Goal: Task Accomplishment & Management: Use online tool/utility

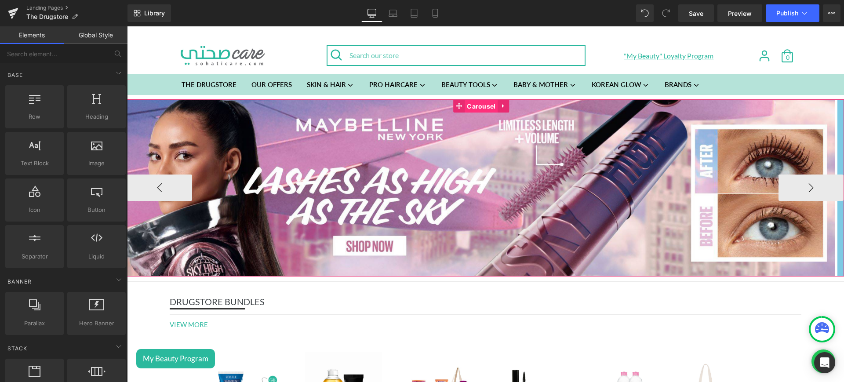
click at [477, 103] on span "Carousel" at bounding box center [481, 106] width 33 height 13
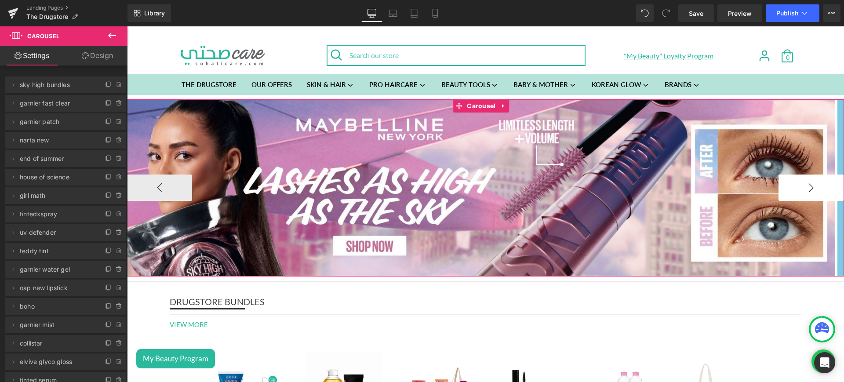
click at [795, 188] on button "›" at bounding box center [810, 187] width 65 height 26
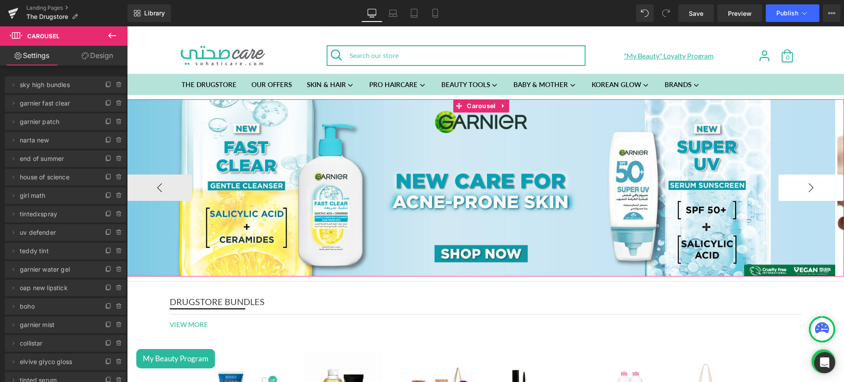
click at [795, 188] on button "›" at bounding box center [810, 187] width 65 height 26
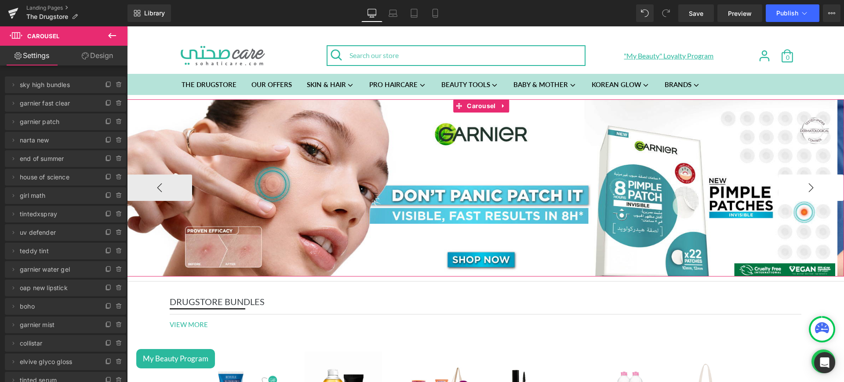
click at [795, 188] on button "›" at bounding box center [810, 187] width 65 height 26
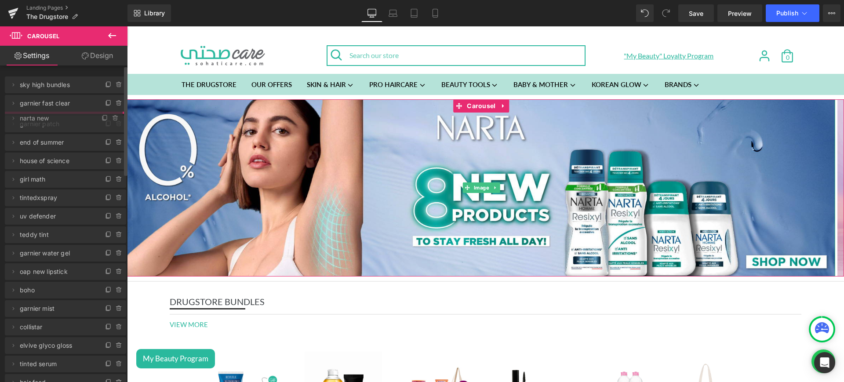
drag, startPoint x: 82, startPoint y: 137, endPoint x: 83, endPoint y: 115, distance: 22.0
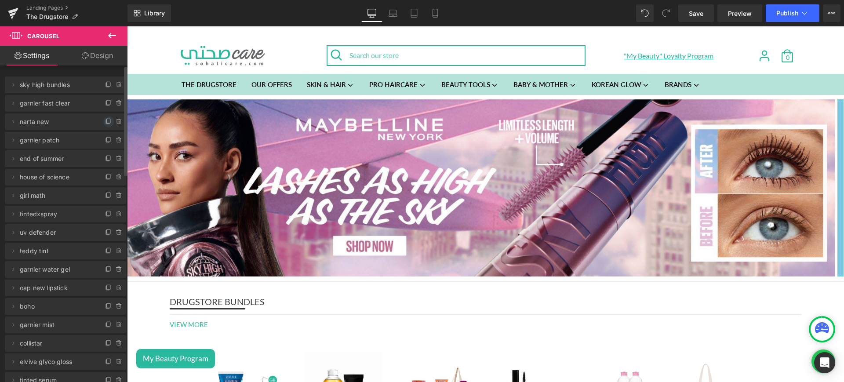
click at [107, 122] on icon at bounding box center [109, 121] width 4 height 4
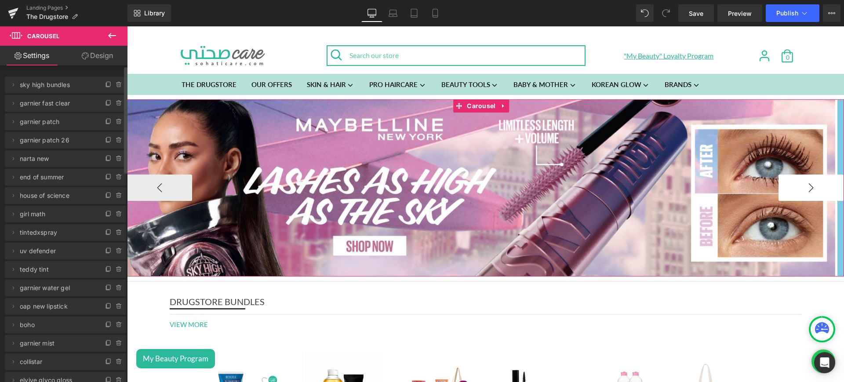
click at [817, 179] on button "›" at bounding box center [810, 187] width 65 height 26
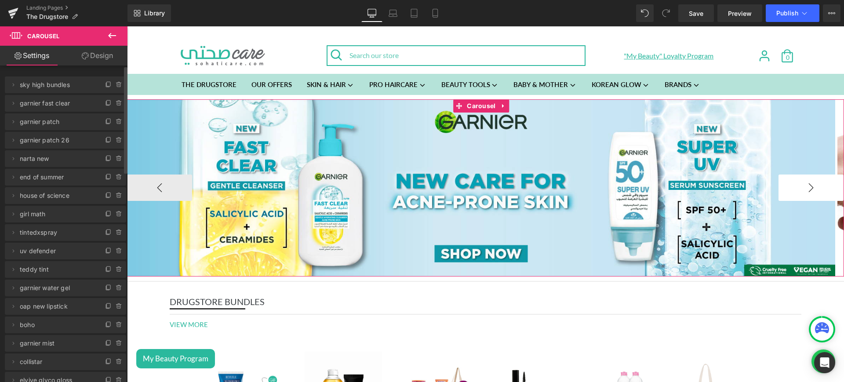
click at [817, 179] on button "›" at bounding box center [810, 187] width 65 height 26
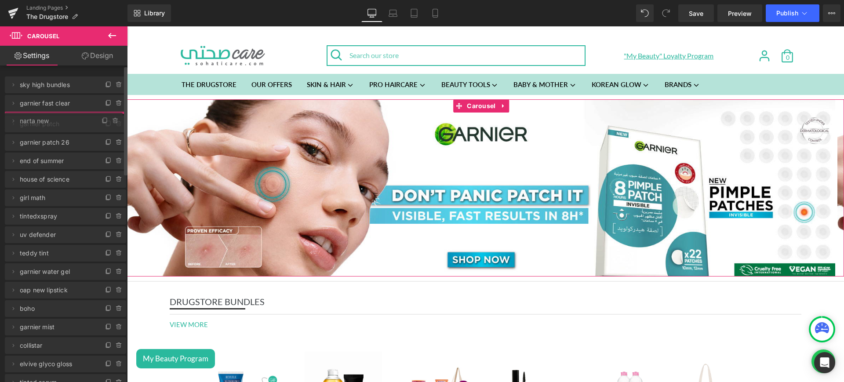
drag, startPoint x: 87, startPoint y: 154, endPoint x: 83, endPoint y: 116, distance: 38.0
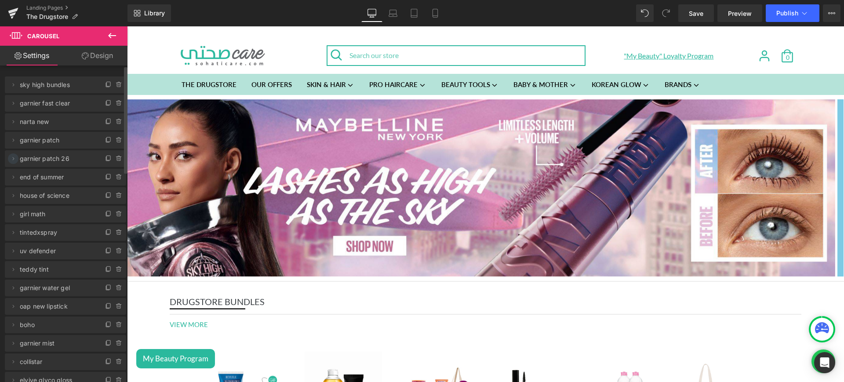
click at [14, 158] on icon at bounding box center [13, 158] width 7 height 7
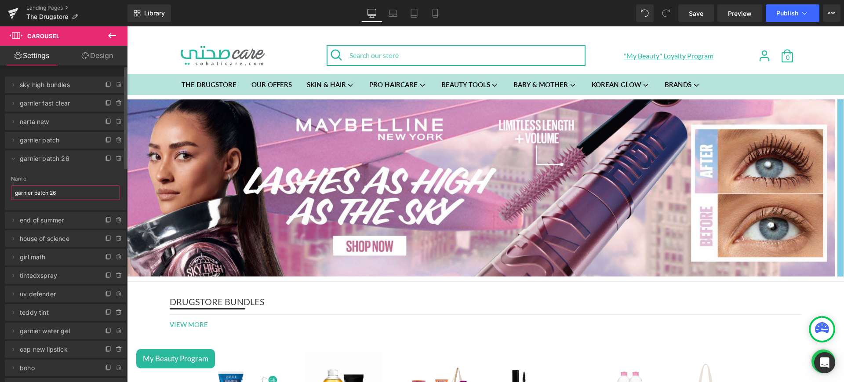
drag, startPoint x: 62, startPoint y: 193, endPoint x: 51, endPoint y: 192, distance: 11.9
click at [51, 192] on input "garnier patch 26" at bounding box center [65, 192] width 109 height 15
click at [74, 141] on span "garnier patch" at bounding box center [57, 140] width 74 height 17
type input "garnier patch"
click at [15, 142] on icon at bounding box center [13, 140] width 7 height 7
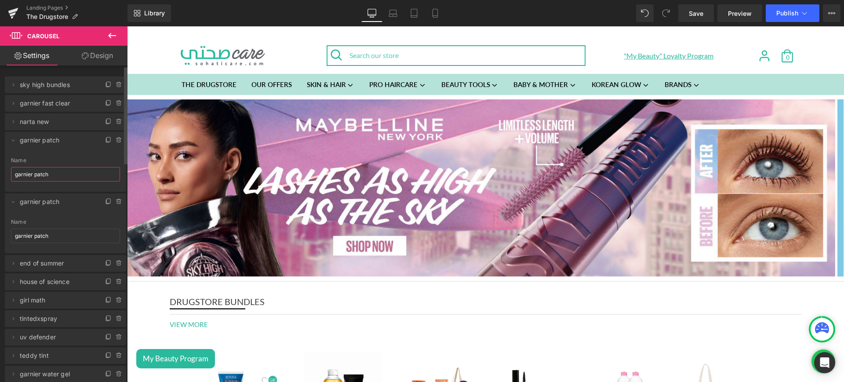
click at [57, 172] on input "garnier patch" at bounding box center [65, 174] width 109 height 15
type input "maybe its maybelline"
click at [15, 138] on icon at bounding box center [13, 140] width 7 height 7
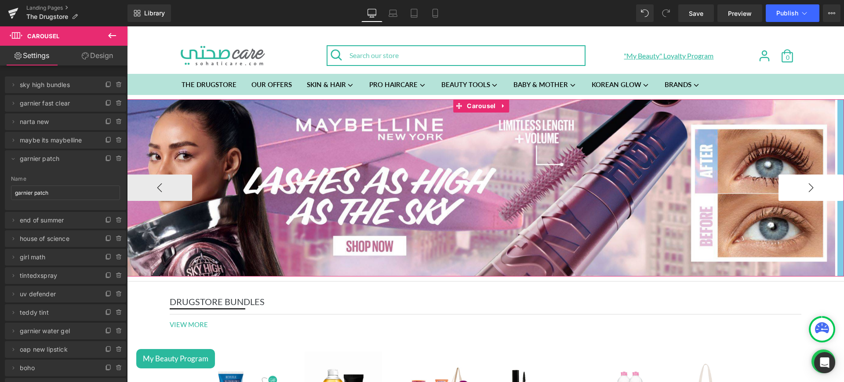
click at [779, 191] on button "›" at bounding box center [810, 187] width 65 height 26
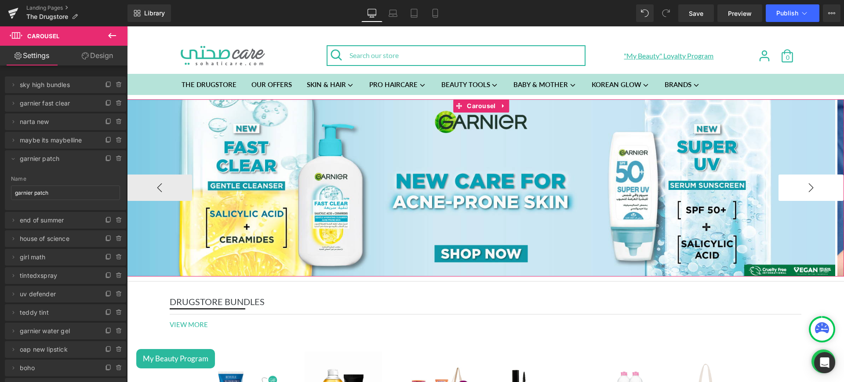
click at [779, 191] on button "›" at bounding box center [810, 187] width 65 height 26
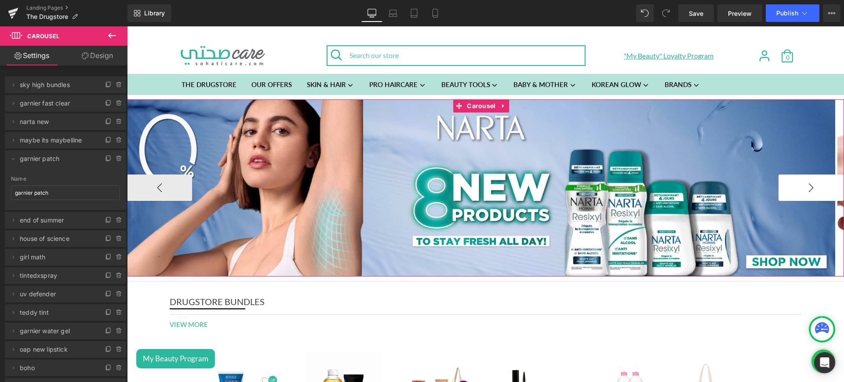
click at [788, 180] on button "›" at bounding box center [810, 187] width 65 height 26
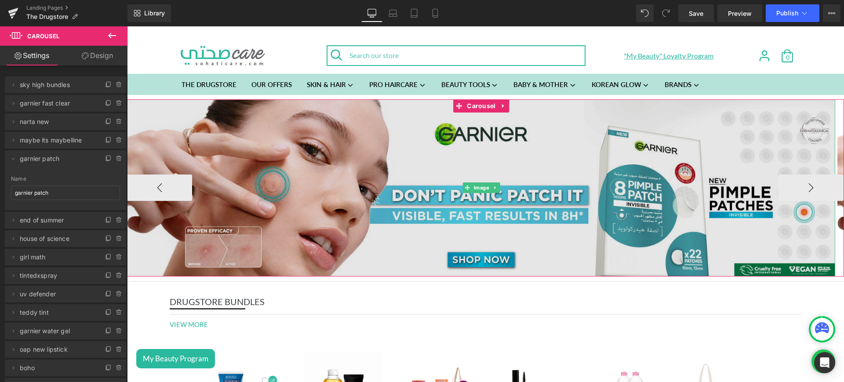
click at [333, 171] on img at bounding box center [481, 187] width 708 height 177
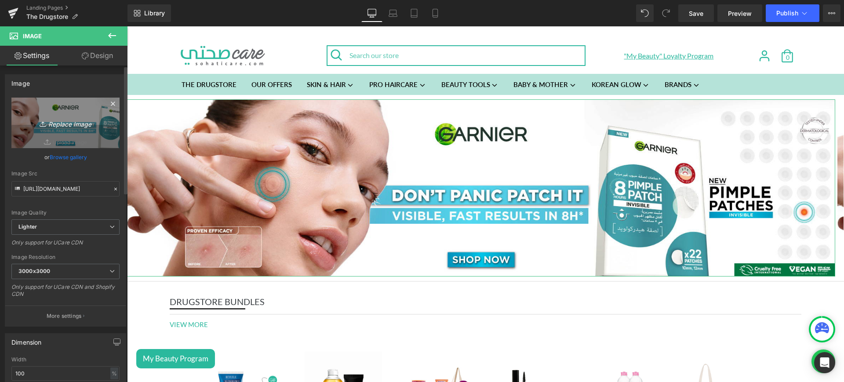
click at [64, 127] on icon "Replace Image" at bounding box center [65, 122] width 70 height 11
type input "C:\fakepath\maybe.jpg"
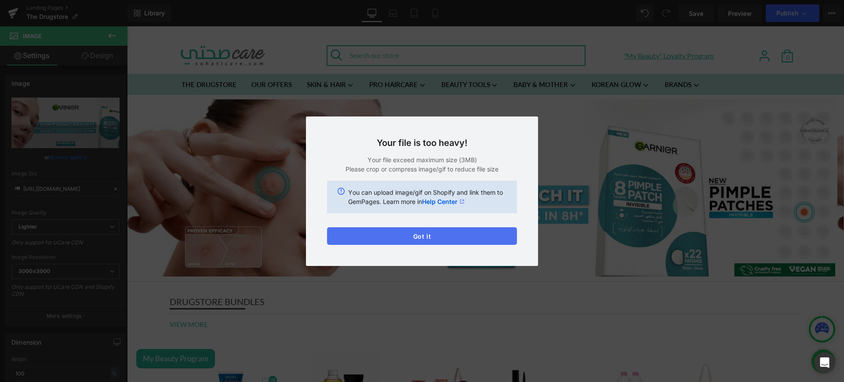
click at [454, 238] on button "Got it" at bounding box center [422, 236] width 190 height 18
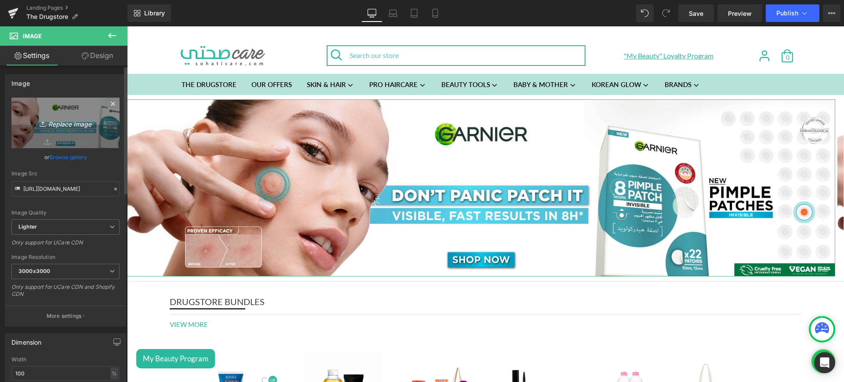
click at [67, 123] on icon "Replace Image" at bounding box center [65, 122] width 70 height 11
type input "C:\fakepath\maybemob.jpg"
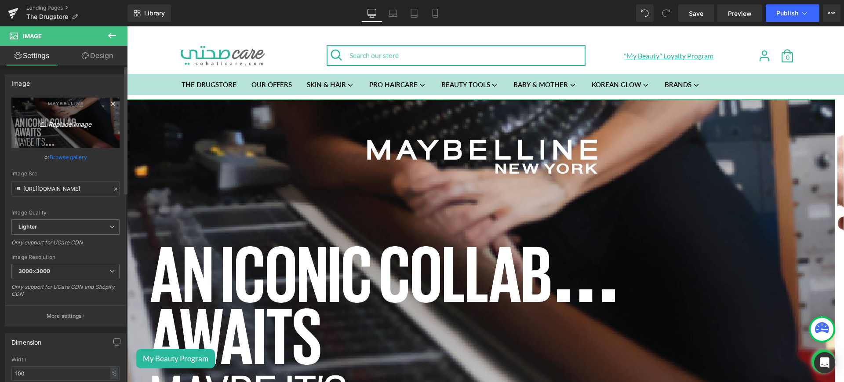
click at [68, 122] on icon "Replace Image" at bounding box center [65, 122] width 70 height 11
type input "C:\fakepath\maybe.jpg"
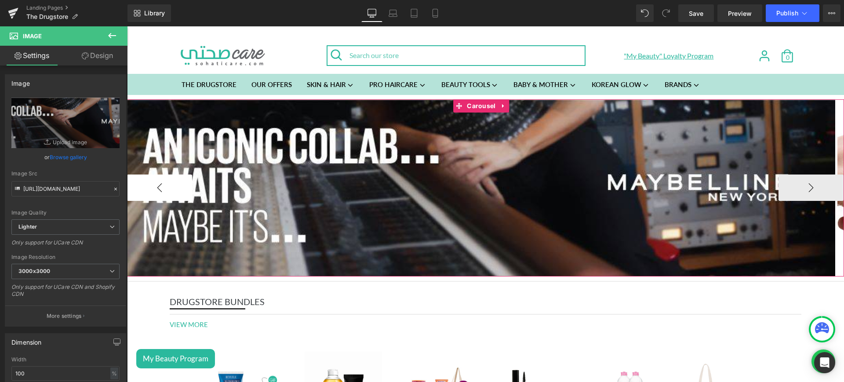
click at [175, 196] on button "‹" at bounding box center [159, 187] width 65 height 26
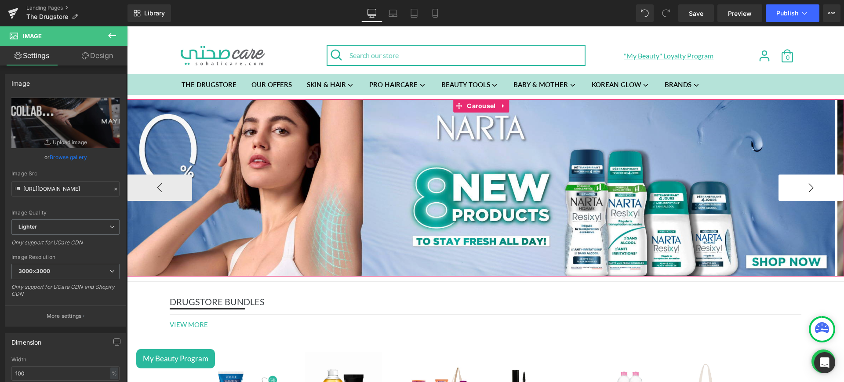
click at [796, 191] on button "›" at bounding box center [810, 187] width 65 height 26
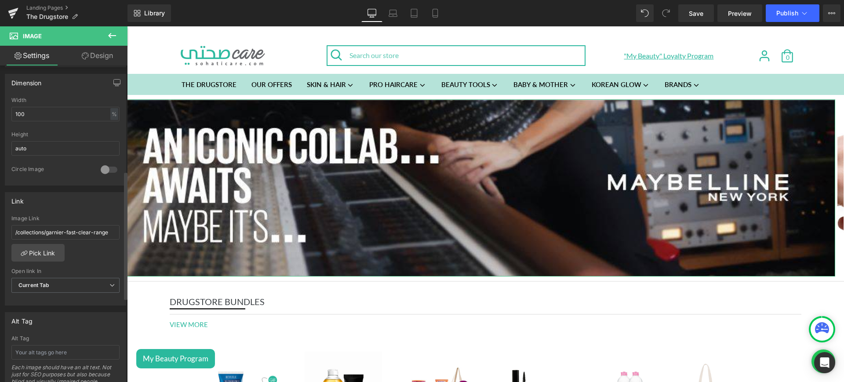
scroll to position [263, 0]
click at [53, 250] on link "Pick Link" at bounding box center [37, 249] width 53 height 18
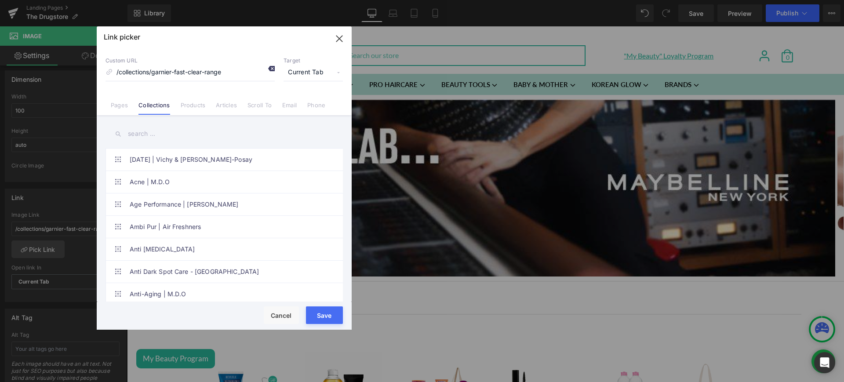
click at [273, 66] on icon at bounding box center [271, 68] width 7 height 7
click at [328, 312] on button "Save" at bounding box center [324, 315] width 37 height 18
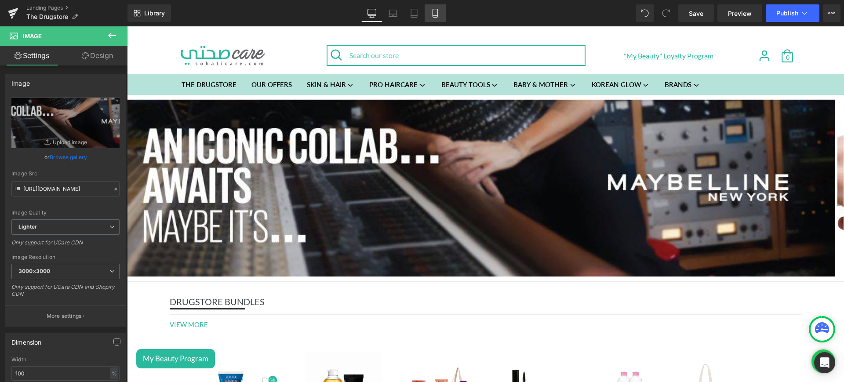
click at [436, 15] on icon at bounding box center [435, 13] width 9 height 9
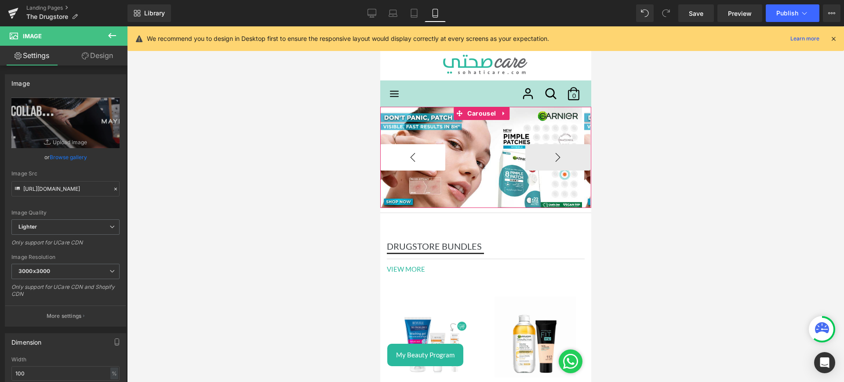
click at [414, 163] on button "‹" at bounding box center [412, 157] width 65 height 26
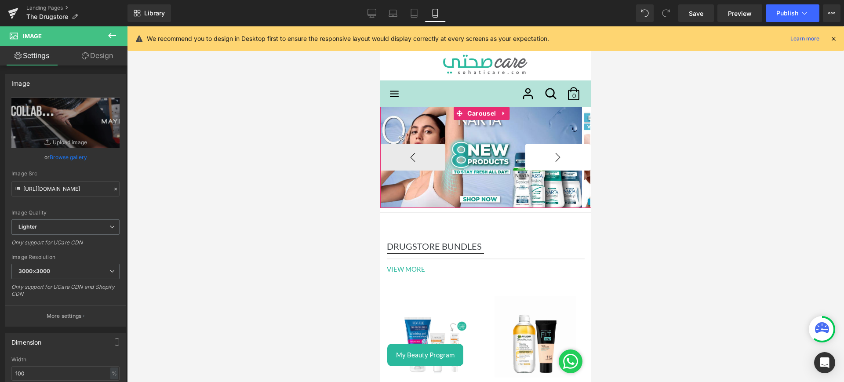
click at [548, 165] on button "›" at bounding box center [557, 157] width 65 height 26
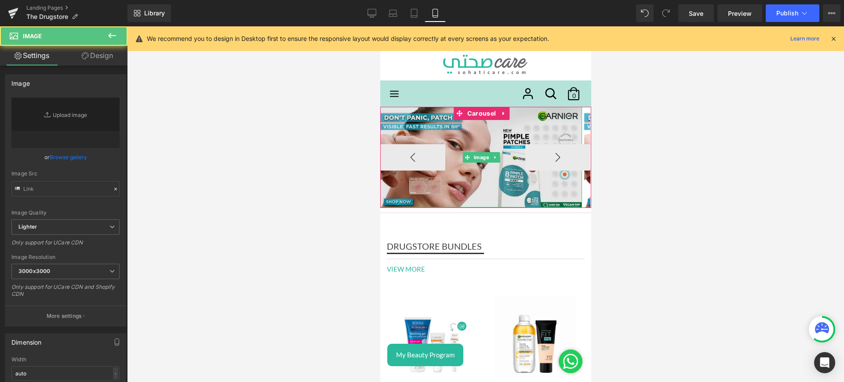
click at [466, 128] on img at bounding box center [481, 157] width 202 height 101
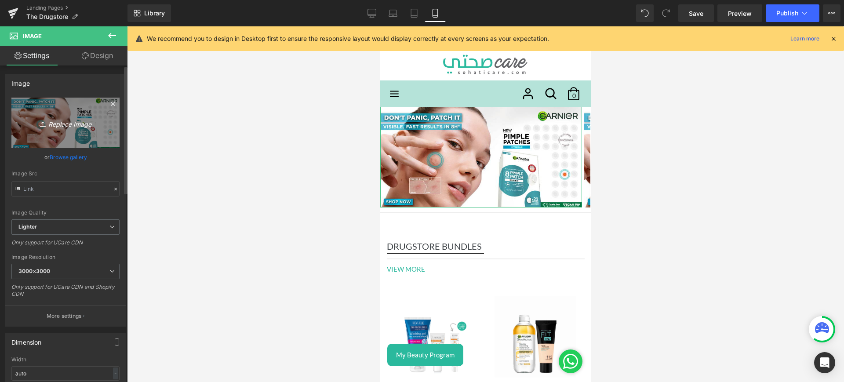
click at [64, 123] on icon "Replace Image" at bounding box center [65, 122] width 70 height 11
type input "C:\fakepath\maybemob.jpg"
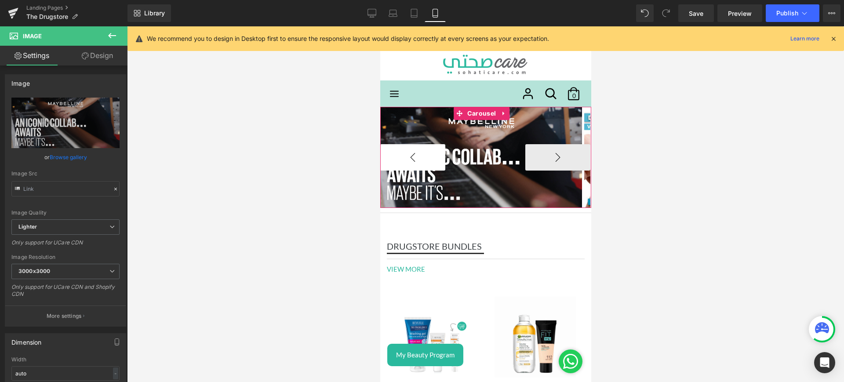
click at [397, 161] on button "‹" at bounding box center [412, 157] width 65 height 26
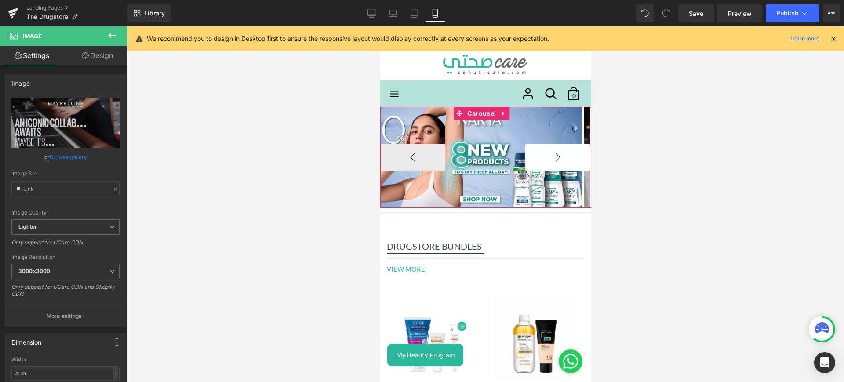
click at [545, 160] on button "›" at bounding box center [557, 157] width 65 height 26
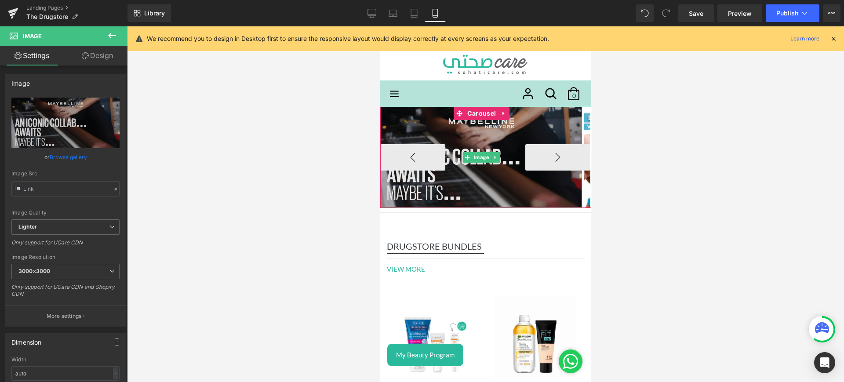
click at [464, 144] on img at bounding box center [481, 157] width 202 height 101
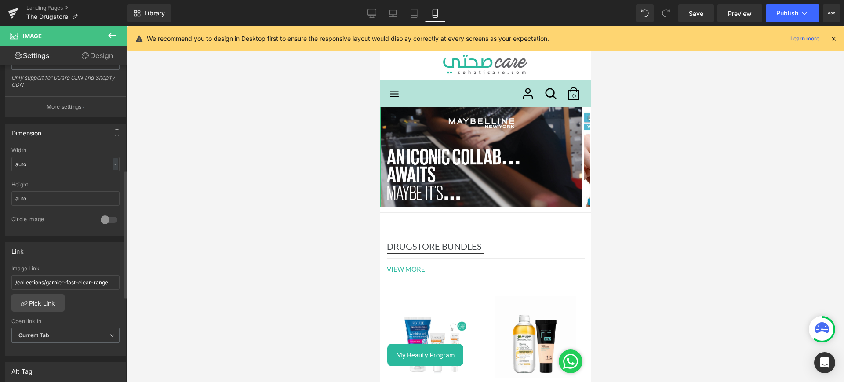
scroll to position [271, 0]
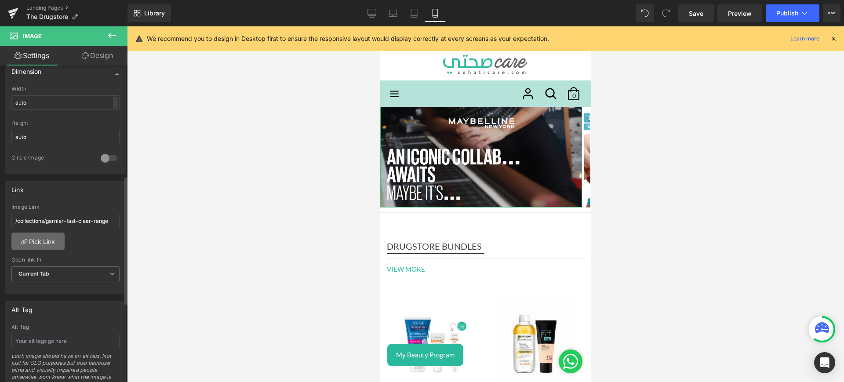
click at [48, 240] on link "Pick Link" at bounding box center [37, 241] width 53 height 18
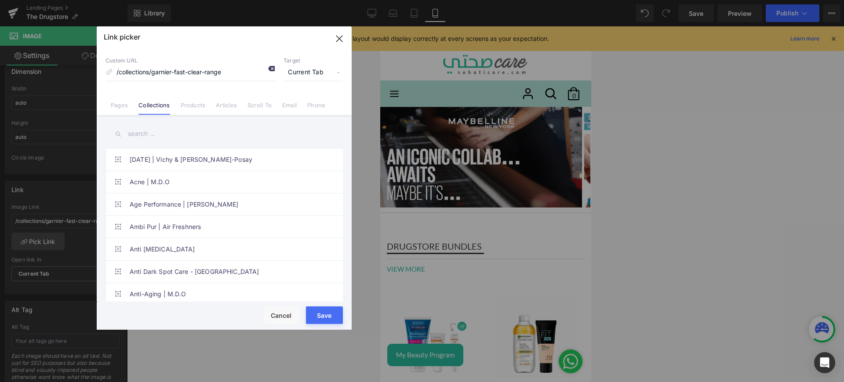
click at [269, 65] on icon at bounding box center [271, 68] width 7 height 7
click at [318, 316] on button "Save" at bounding box center [324, 315] width 37 height 18
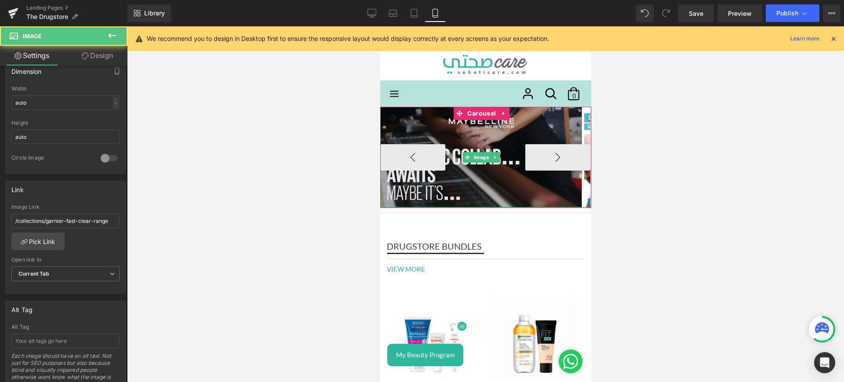
click at [489, 128] on img at bounding box center [481, 157] width 202 height 101
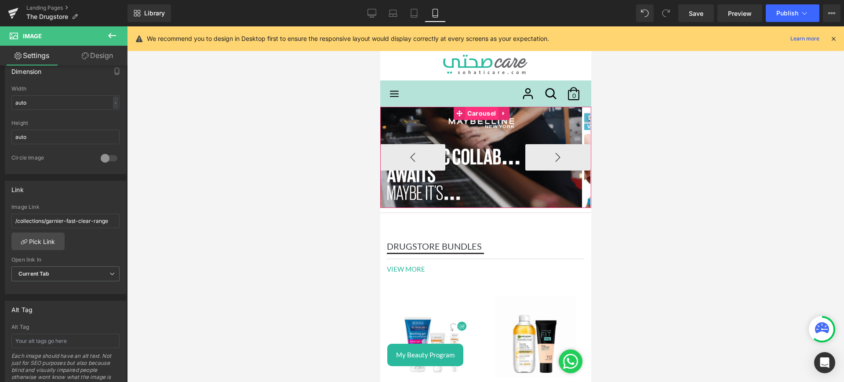
click at [484, 114] on span "Carousel" at bounding box center [481, 113] width 33 height 13
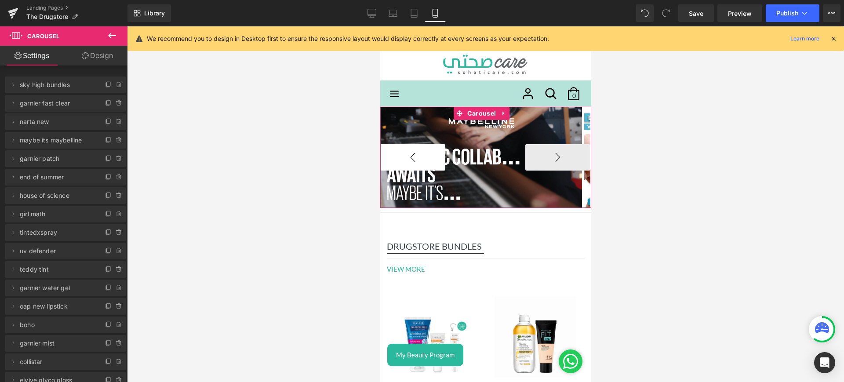
click at [417, 159] on button "‹" at bounding box center [412, 157] width 65 height 26
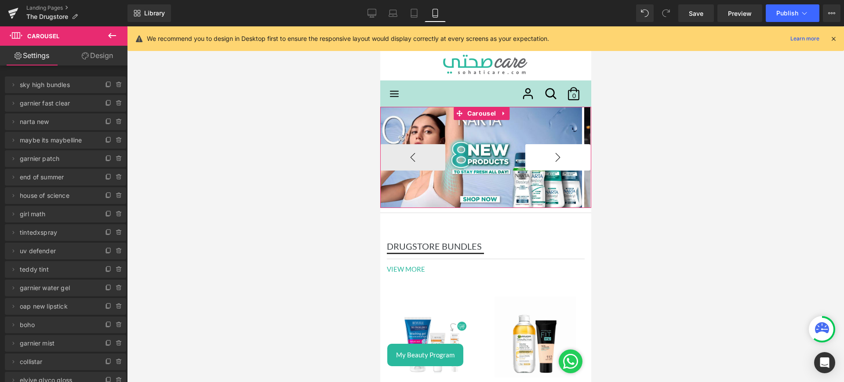
click at [549, 160] on button "›" at bounding box center [557, 157] width 65 height 26
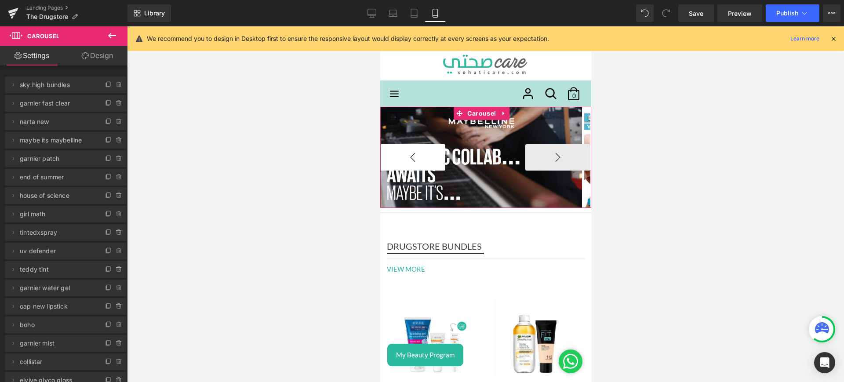
click at [434, 151] on button "‹" at bounding box center [412, 157] width 65 height 26
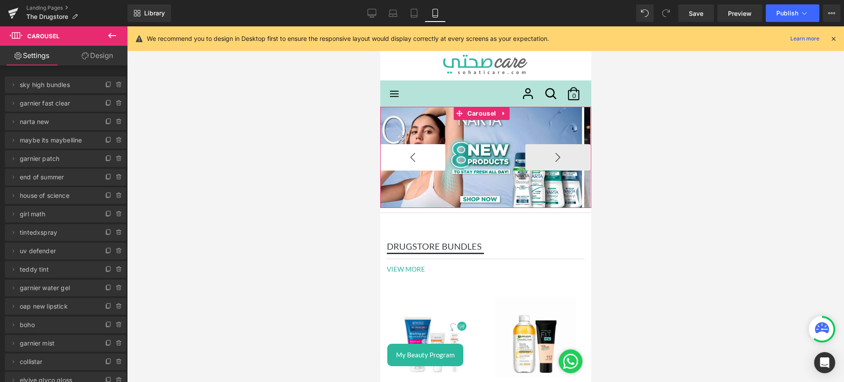
click at [434, 151] on button "‹" at bounding box center [412, 157] width 65 height 26
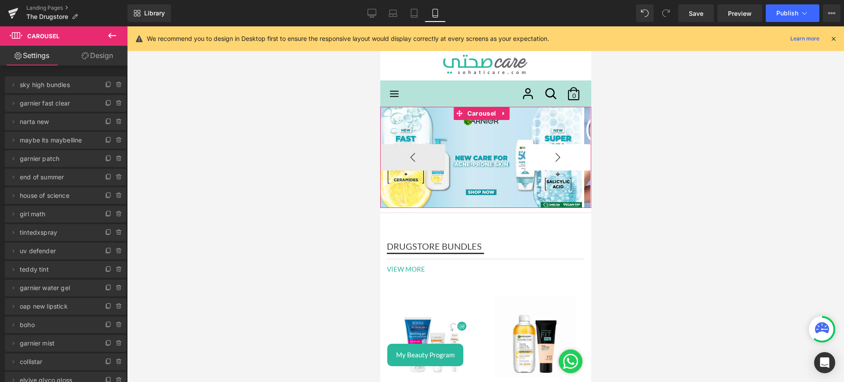
click at [545, 150] on button "›" at bounding box center [557, 157] width 65 height 26
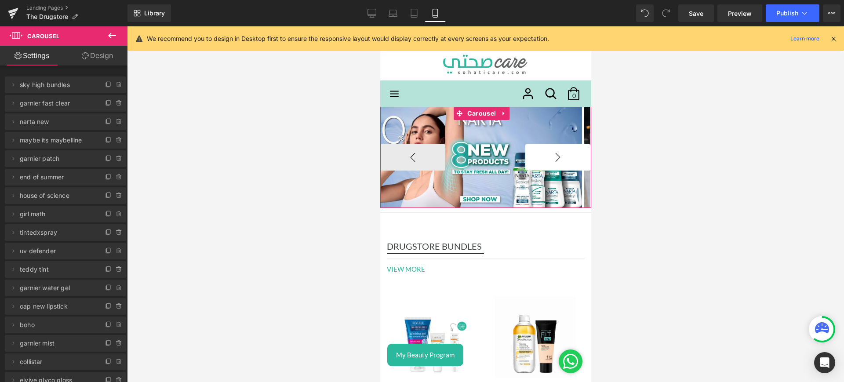
click at [545, 150] on button "›" at bounding box center [557, 157] width 65 height 26
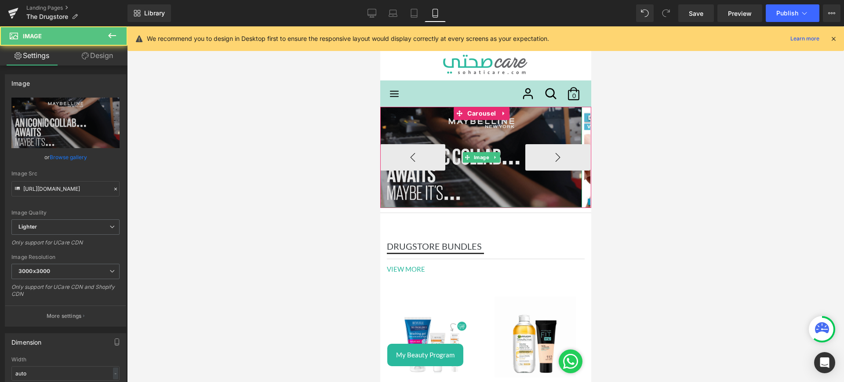
click at [485, 137] on img at bounding box center [481, 157] width 202 height 101
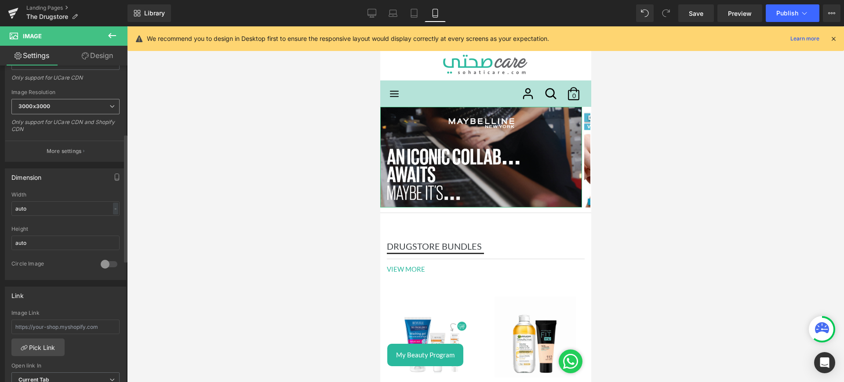
scroll to position [197, 0]
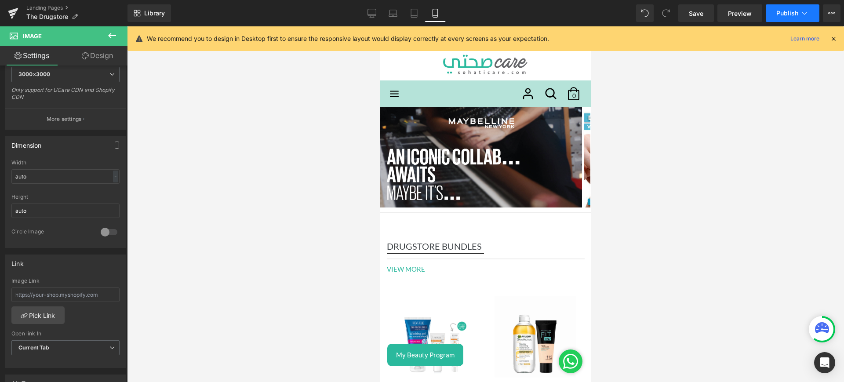
click at [792, 4] on button "Publish" at bounding box center [793, 13] width 54 height 18
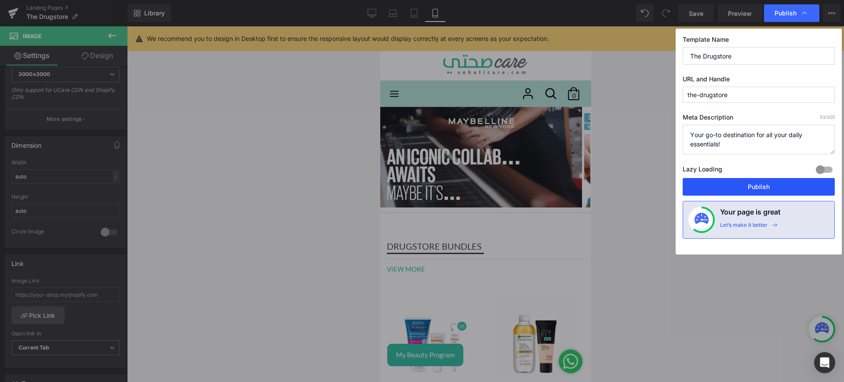
click at [740, 189] on button "Publish" at bounding box center [758, 187] width 152 height 18
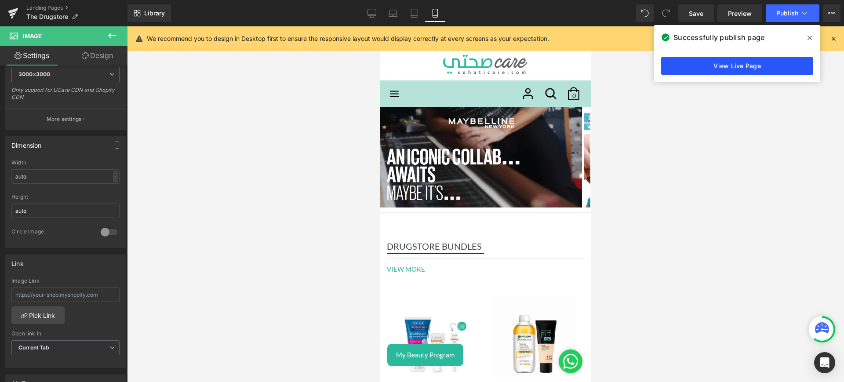
click at [715, 68] on link "View Live Page" at bounding box center [737, 66] width 152 height 18
